Goal: Contribute content: Add original content to the website for others to see

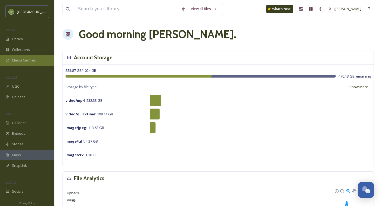
click at [20, 56] on div "Media Centres" at bounding box center [27, 60] width 54 height 11
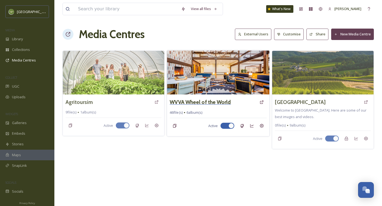
click at [185, 101] on h3 "WVVA Wheel of the World" at bounding box center [200, 102] width 61 height 8
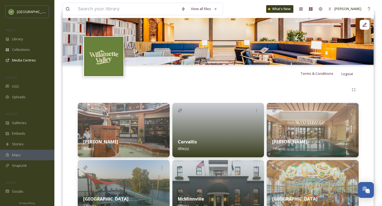
scroll to position [87, 0]
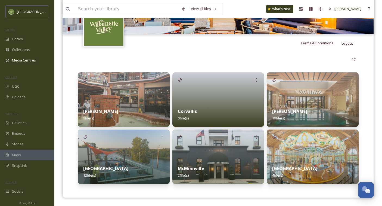
click at [187, 97] on div at bounding box center [218, 99] width 92 height 54
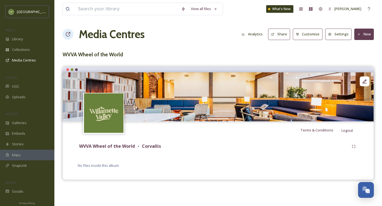
click at [359, 39] on button "New" at bounding box center [364, 34] width 20 height 11
click at [355, 46] on span "Add Files" at bounding box center [360, 46] width 15 height 5
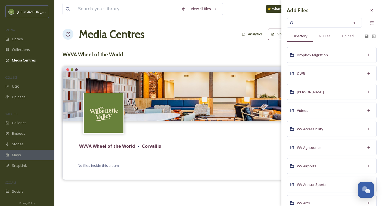
click at [258, 51] on h3 "WVVA Wheel of the World" at bounding box center [217, 55] width 311 height 8
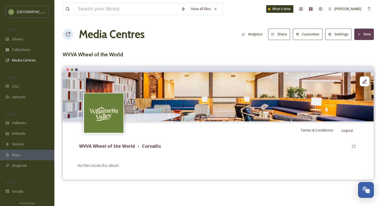
click at [365, 36] on button "New" at bounding box center [364, 34] width 20 height 11
click at [360, 50] on div "Add Files" at bounding box center [361, 47] width 23 height 11
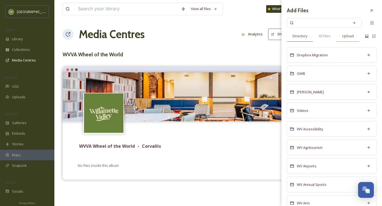
click at [348, 39] on div "Upload" at bounding box center [347, 35] width 23 height 11
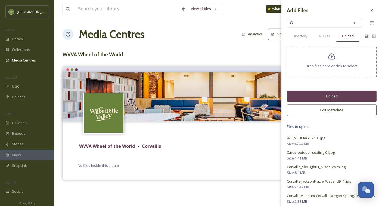
click at [319, 96] on button "Upload" at bounding box center [332, 95] width 90 height 11
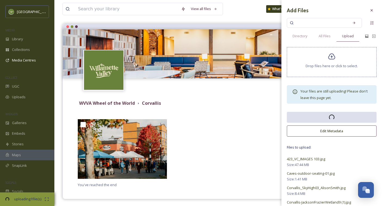
scroll to position [44, 0]
